Goal: Task Accomplishment & Management: Complete application form

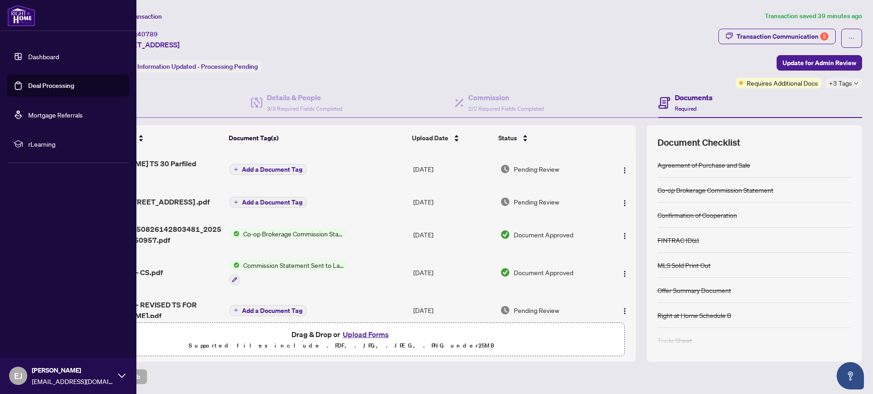
click at [28, 85] on link "Deal Processing" at bounding box center [51, 85] width 46 height 8
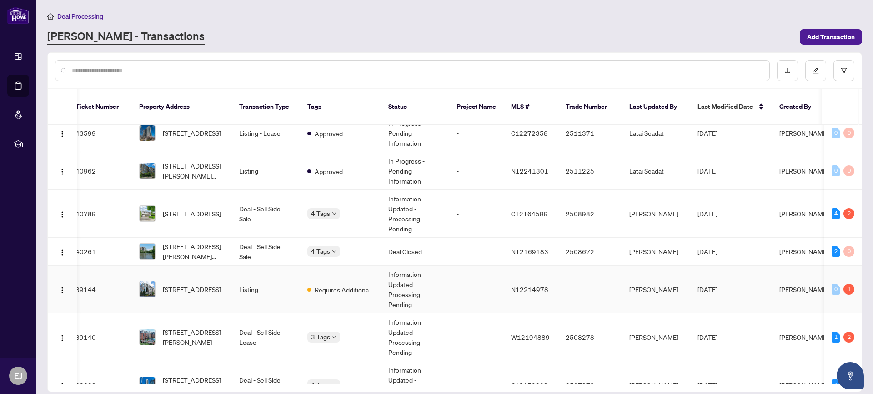
scroll to position [564, 9]
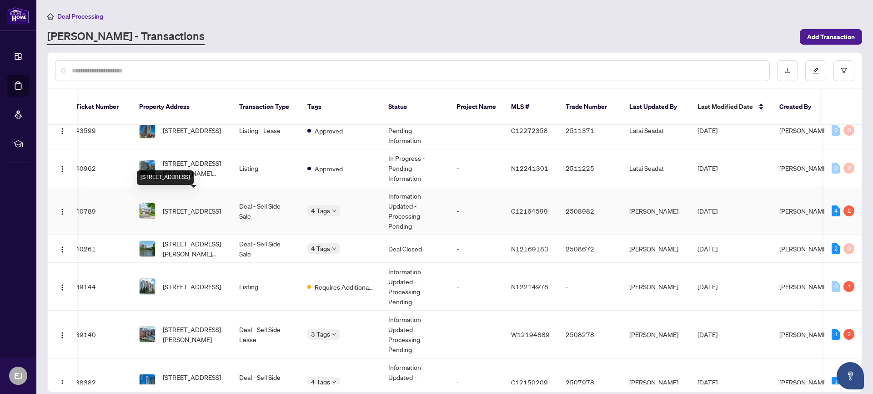
click at [181, 206] on span "[STREET_ADDRESS]" at bounding box center [192, 211] width 58 height 10
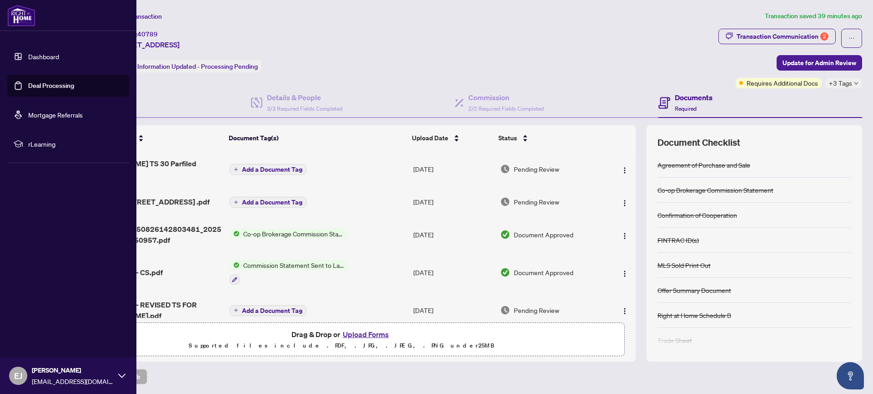
click at [30, 84] on link "Deal Processing" at bounding box center [51, 85] width 46 height 8
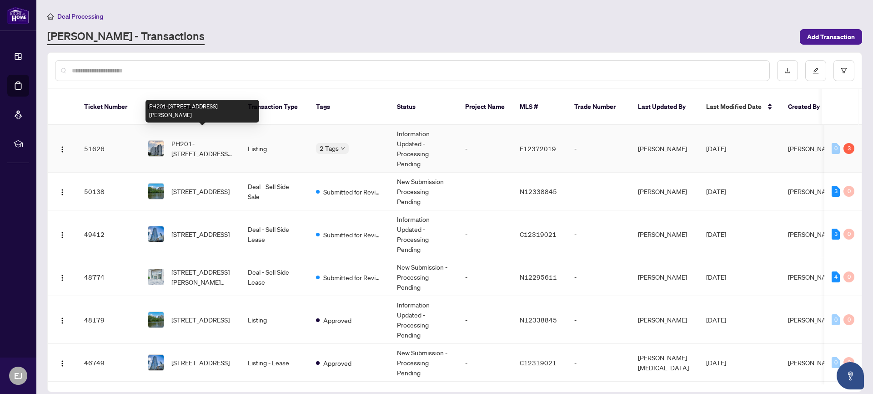
click at [196, 138] on span "PH201-[STREET_ADDRESS][PERSON_NAME]" at bounding box center [203, 148] width 62 height 20
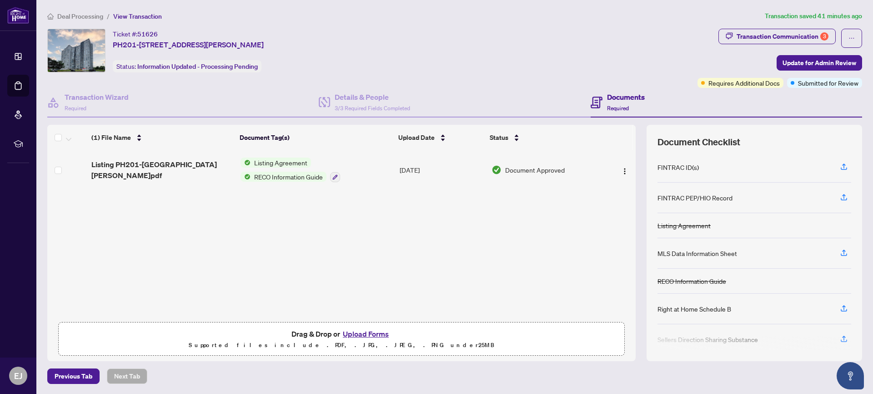
click at [363, 333] on button "Upload Forms" at bounding box center [365, 334] width 51 height 12
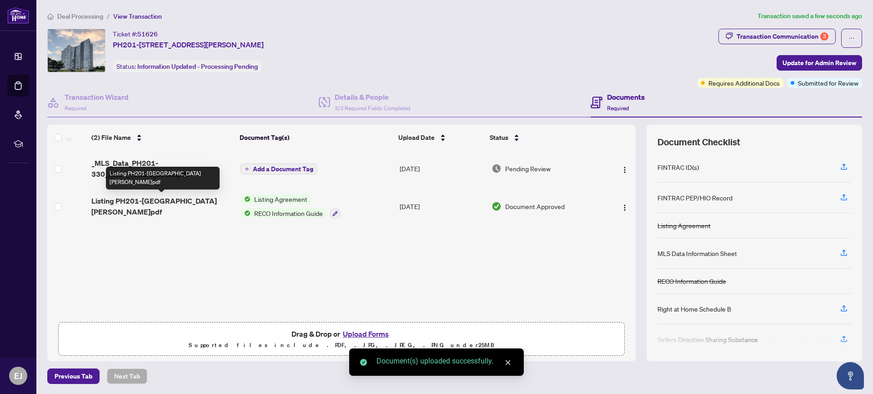
click at [156, 201] on span "Listing PH201-[GEOGRAPHIC_DATA][PERSON_NAME]pdf" at bounding box center [162, 206] width 142 height 22
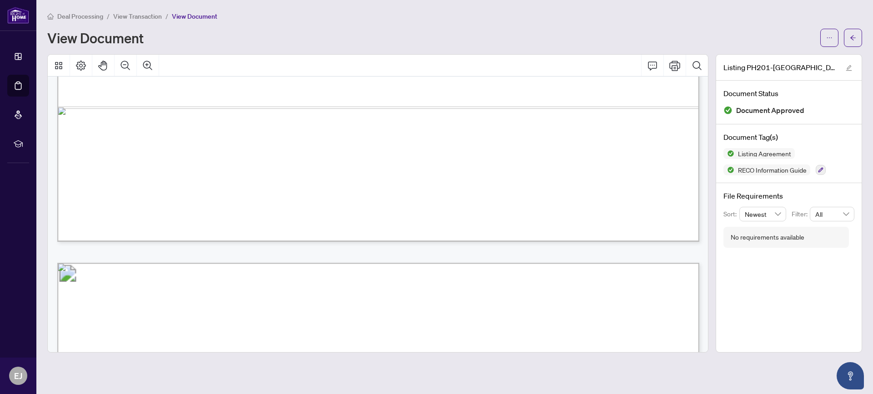
scroll to position [1579, 0]
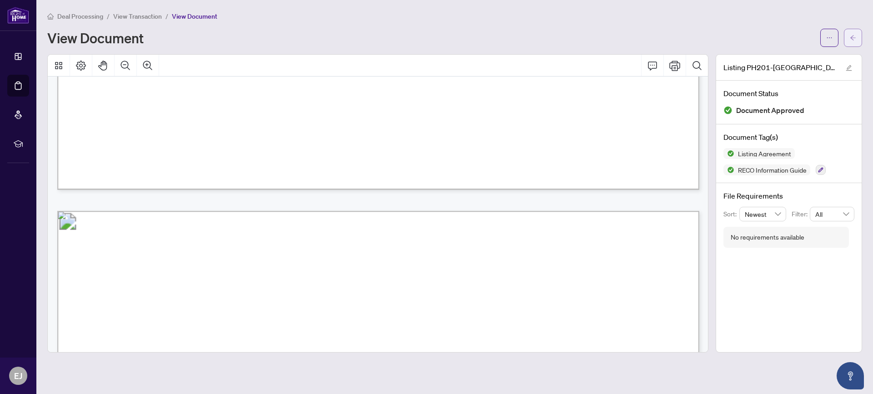
click at [851, 37] on icon "arrow-left" at bounding box center [853, 37] width 5 height 5
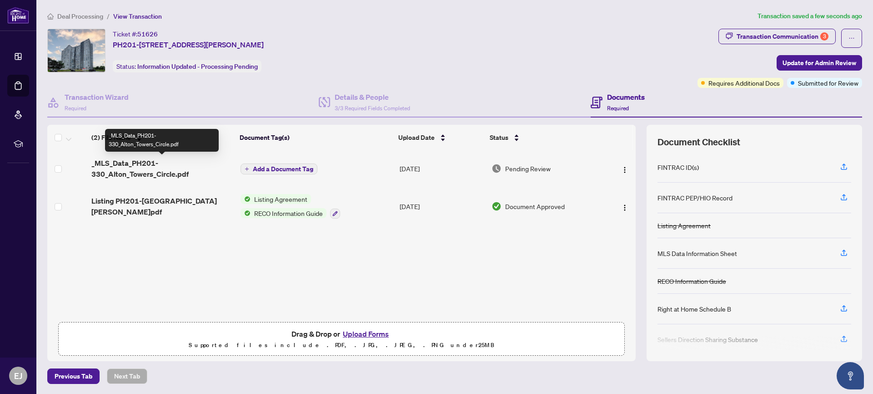
click at [145, 159] on span "_MLS_Data_PH201-330_Alton_Towers_Circle.pdf" at bounding box center [162, 168] width 142 height 22
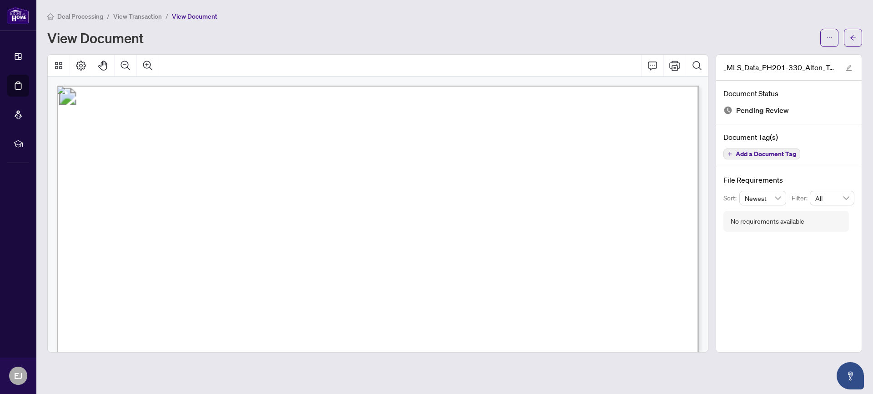
drag, startPoint x: 851, startPoint y: 39, endPoint x: 873, endPoint y: 69, distance: 37.4
click at [851, 39] on icon "arrow-left" at bounding box center [853, 38] width 6 height 6
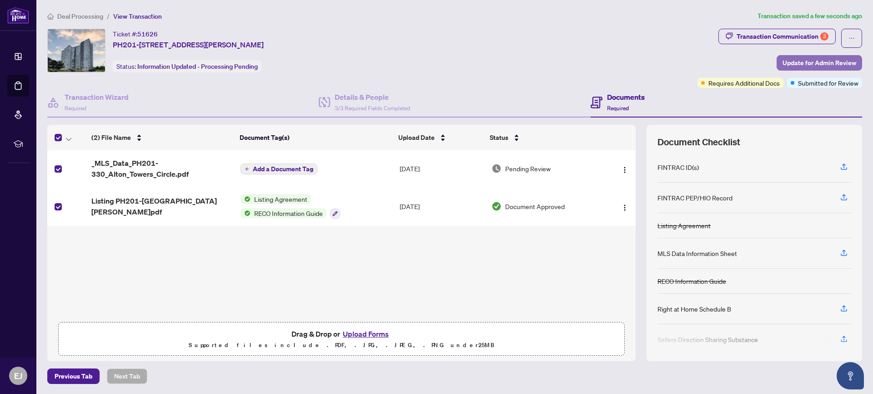
click at [825, 59] on span "Update for Admin Review" at bounding box center [820, 62] width 74 height 15
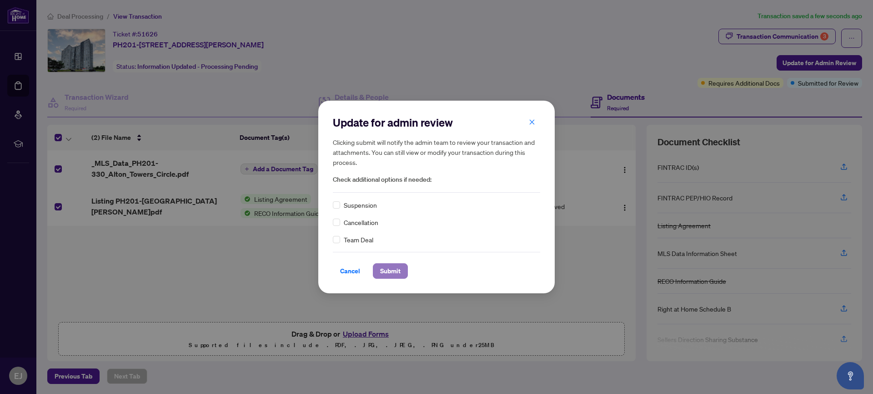
click at [390, 271] on span "Submit" at bounding box center [390, 270] width 20 height 15
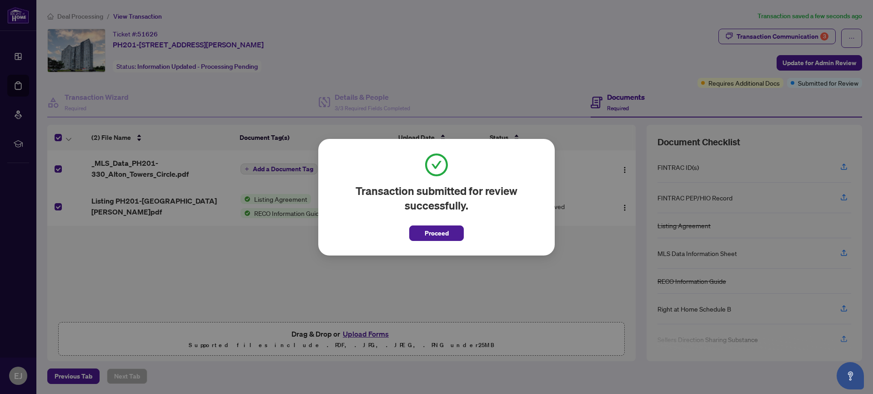
click at [444, 234] on span "Proceed" at bounding box center [437, 233] width 24 height 15
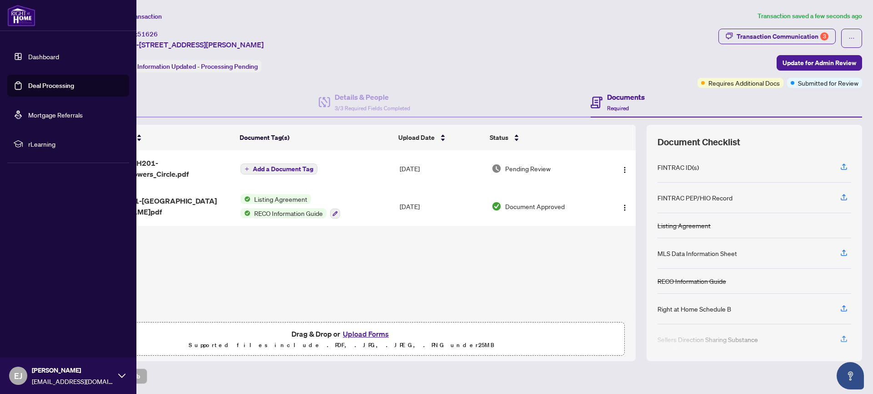
click at [47, 89] on link "Deal Processing" at bounding box center [51, 85] width 46 height 8
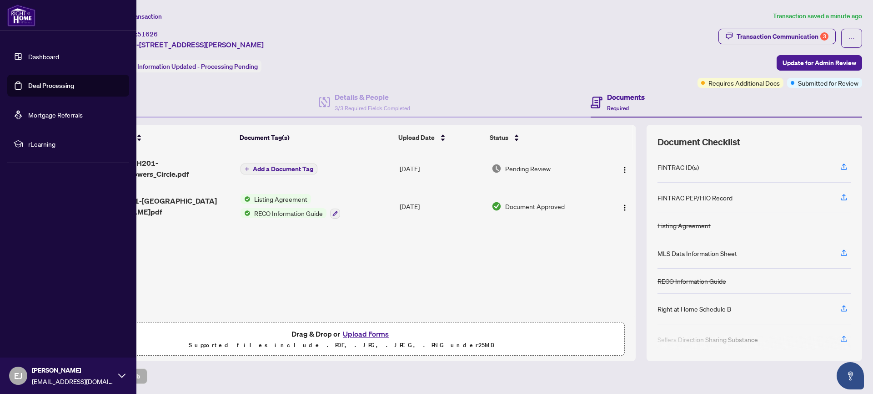
click at [41, 84] on link "Deal Processing" at bounding box center [51, 85] width 46 height 8
